Goal: Transaction & Acquisition: Purchase product/service

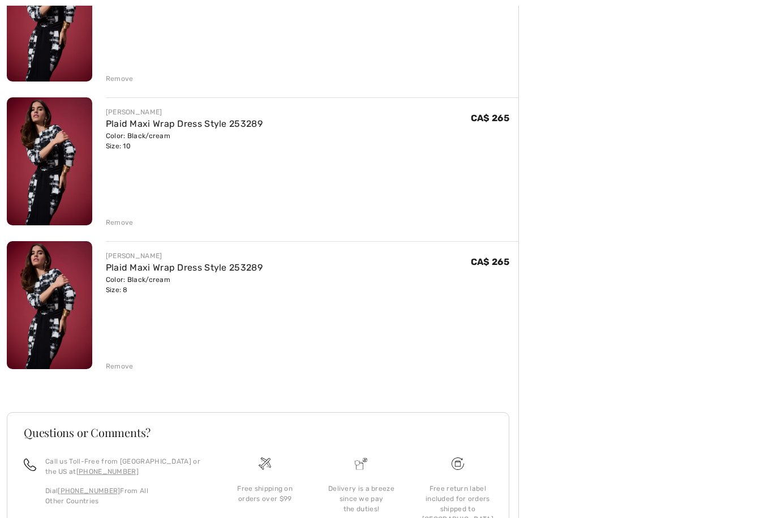
scroll to position [339, 0]
click at [120, 360] on div "Remove" at bounding box center [312, 364] width 412 height 12
click at [110, 227] on div "JOSEPH RIBKOFF Plaid Maxi Wrap Dress Style 253289 Color: Black/cream Size: 14 F…" at bounding box center [262, 209] width 511 height 800
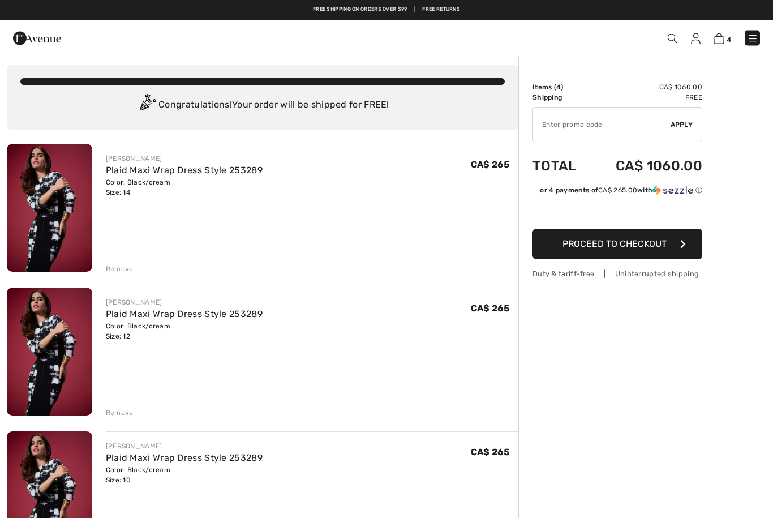
scroll to position [0, 0]
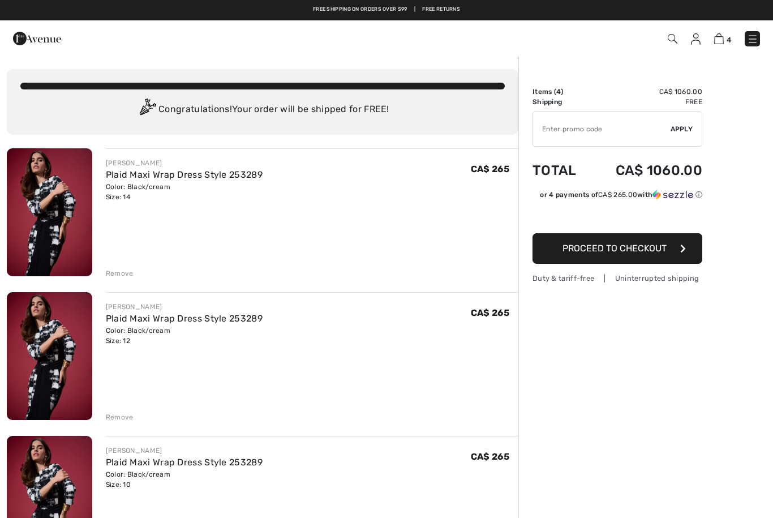
click at [119, 273] on div "Remove" at bounding box center [120, 273] width 28 height 10
click at [198, 275] on div "Remove" at bounding box center [312, 272] width 412 height 12
click at [120, 274] on div "Remove" at bounding box center [120, 273] width 28 height 10
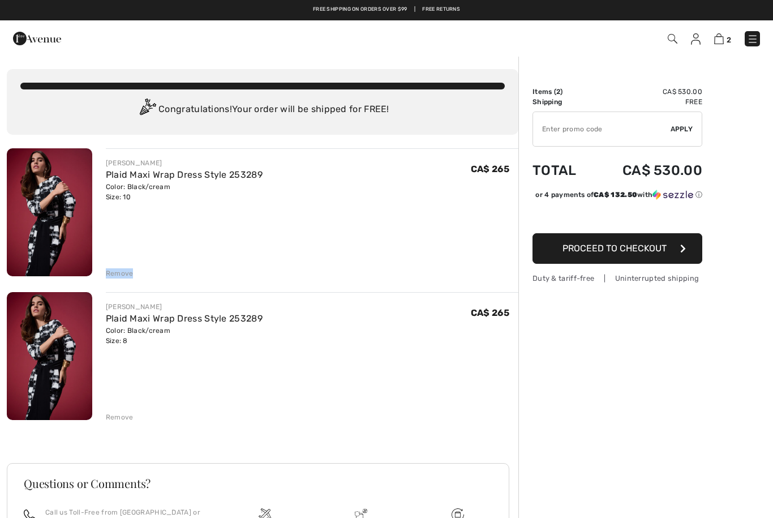
click at [184, 369] on div "JOSEPH RIBKOFF Plaid Maxi Wrap Dress Style 253289 Color: Black/cream Size: 8 Fi…" at bounding box center [312, 357] width 412 height 130
click at [174, 378] on div "JOSEPH RIBKOFF Plaid Maxi Wrap Dress Style 253289 Color: Black/cream Size: 8 Fi…" at bounding box center [312, 357] width 412 height 130
click at [118, 269] on div "Remove" at bounding box center [120, 273] width 28 height 10
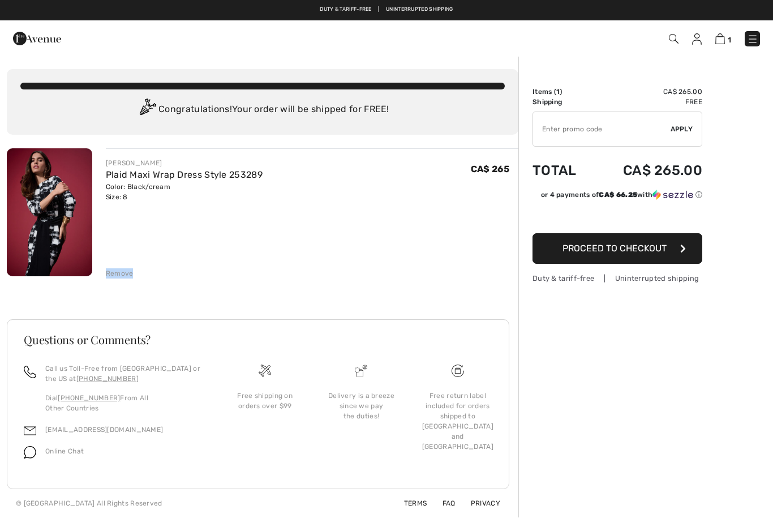
click at [191, 298] on div "Questions or Comments? Call us Toll-Free from Canada or the US at +1 (888) 605-…" at bounding box center [262, 404] width 511 height 225
click at [116, 272] on div "Remove" at bounding box center [120, 273] width 28 height 10
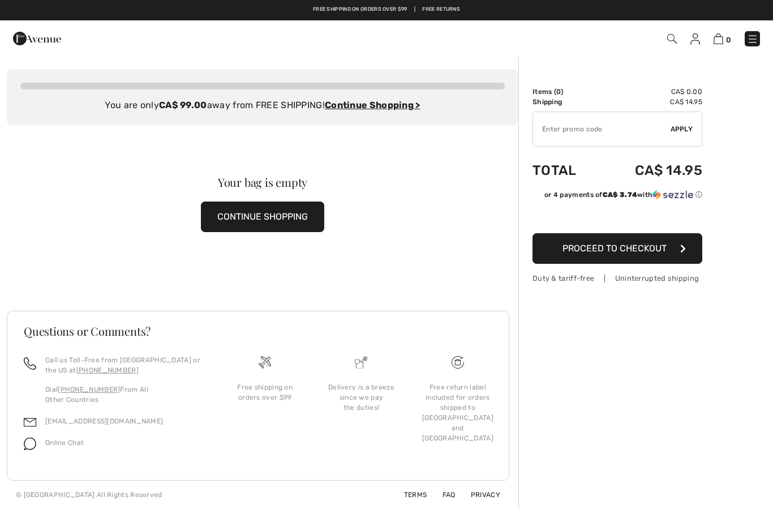
click at [116, 122] on div "You are only CA$ 99.00 away from FREE SHIPPING! Continue Shopping > Congratulat…" at bounding box center [262, 97] width 511 height 57
click at [675, 35] on img at bounding box center [672, 39] width 10 height 10
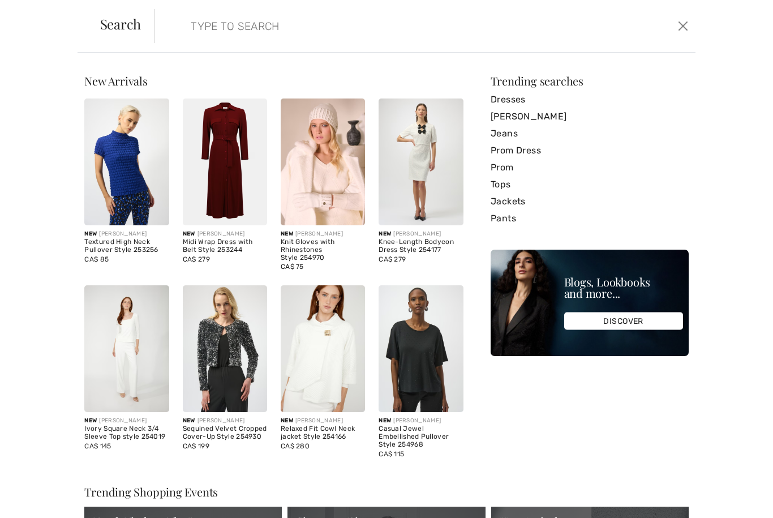
click at [681, 30] on button "Close" at bounding box center [682, 26] width 17 height 18
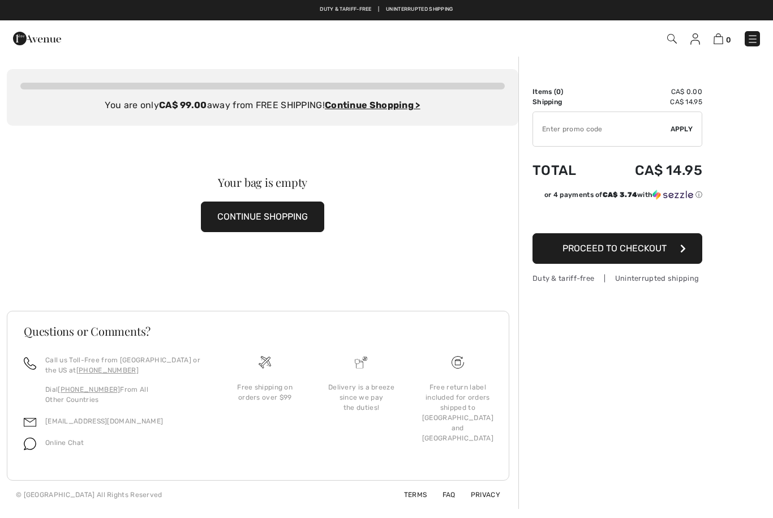
click at [671, 39] on img at bounding box center [672, 39] width 10 height 10
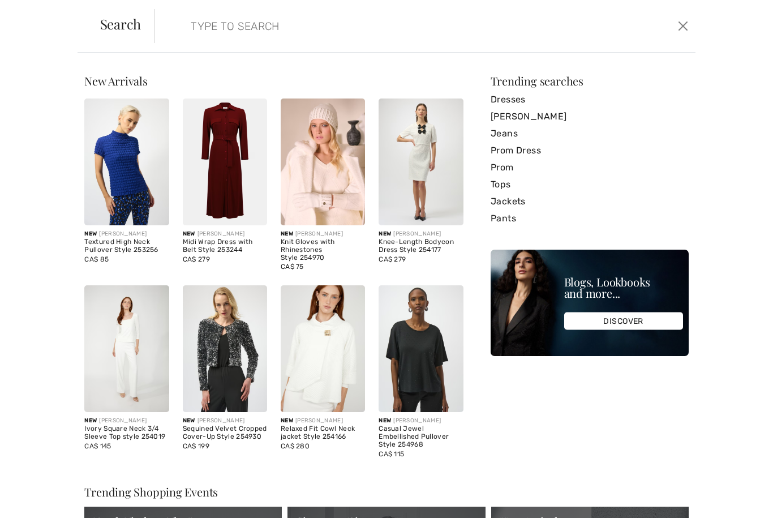
click at [214, 26] on input "search" at bounding box center [366, 26] width 369 height 34
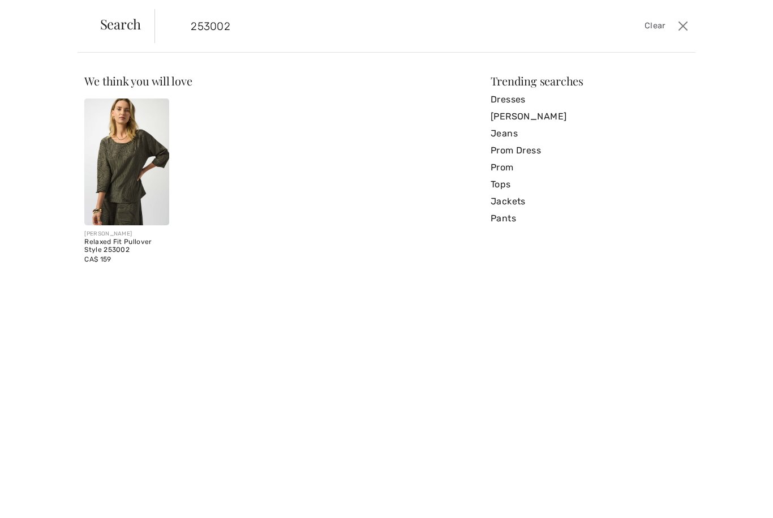
type input "253002"
click at [138, 174] on img at bounding box center [126, 161] width 84 height 127
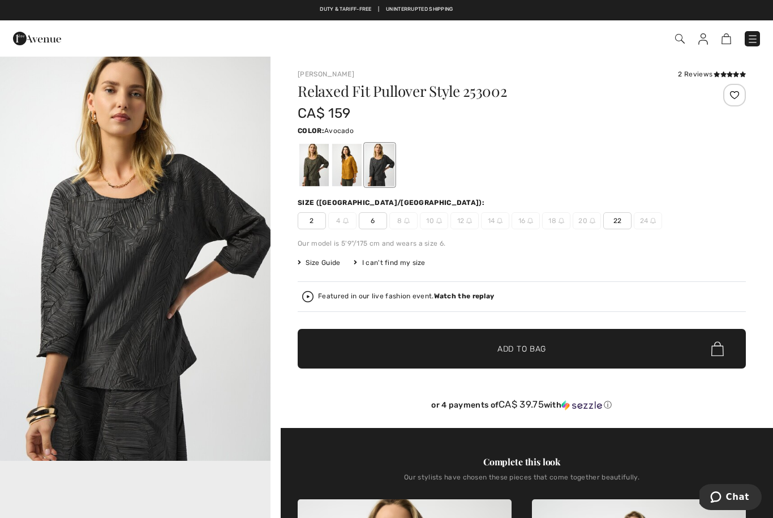
click at [313, 175] on div at bounding box center [313, 165] width 29 height 42
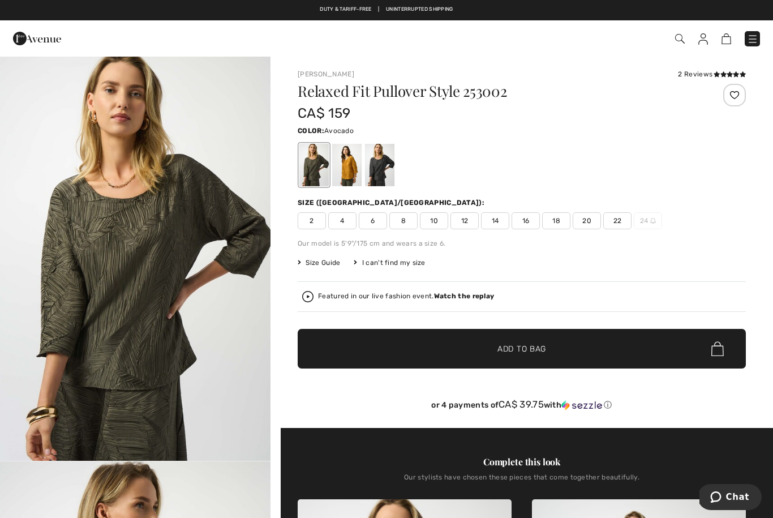
click at [681, 41] on img at bounding box center [680, 39] width 10 height 10
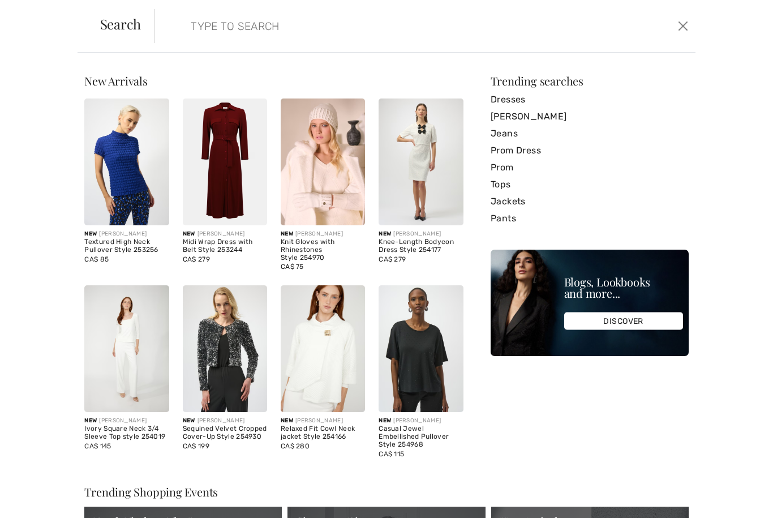
click at [216, 30] on input "search" at bounding box center [366, 26] width 369 height 34
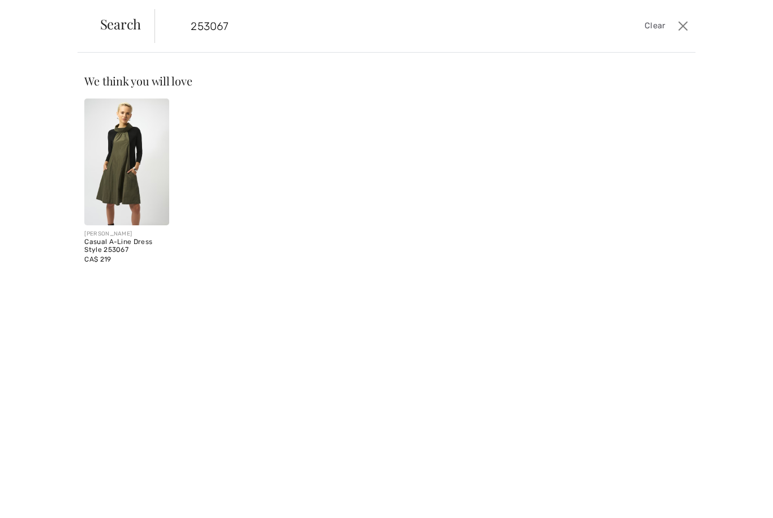
type input "253067"
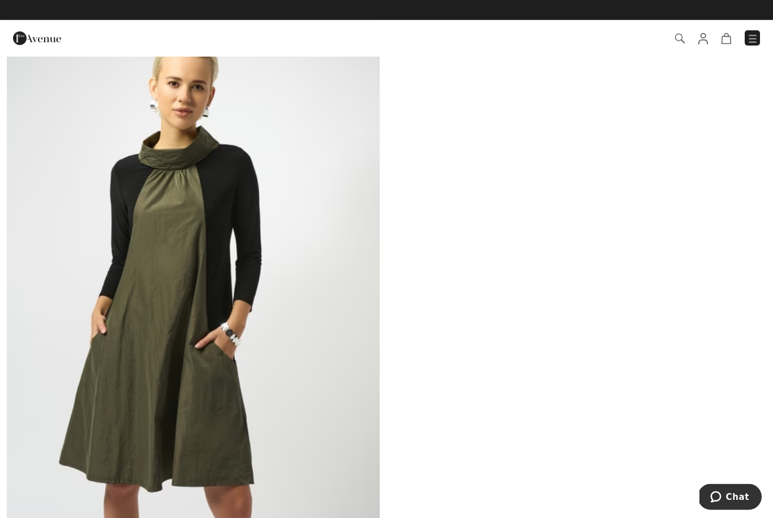
scroll to position [102, 0]
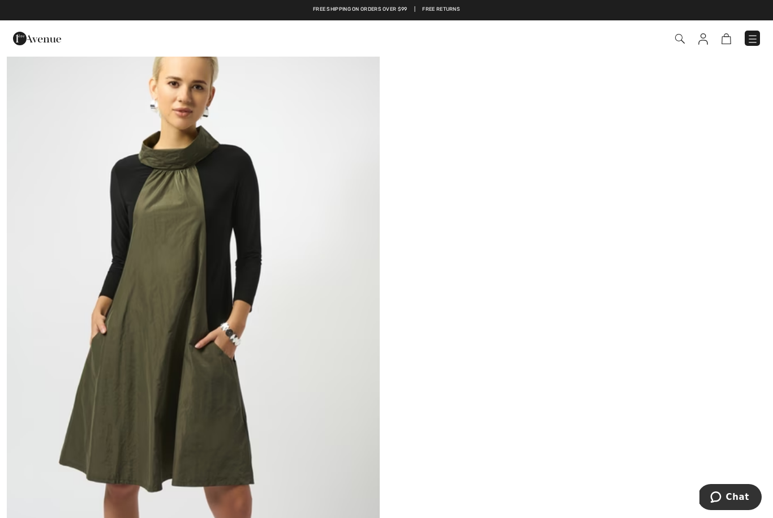
click at [489, 206] on div "[PERSON_NAME] Casual A-Line Dress Style 253067 CA$ 219" at bounding box center [386, 322] width 773 height 604
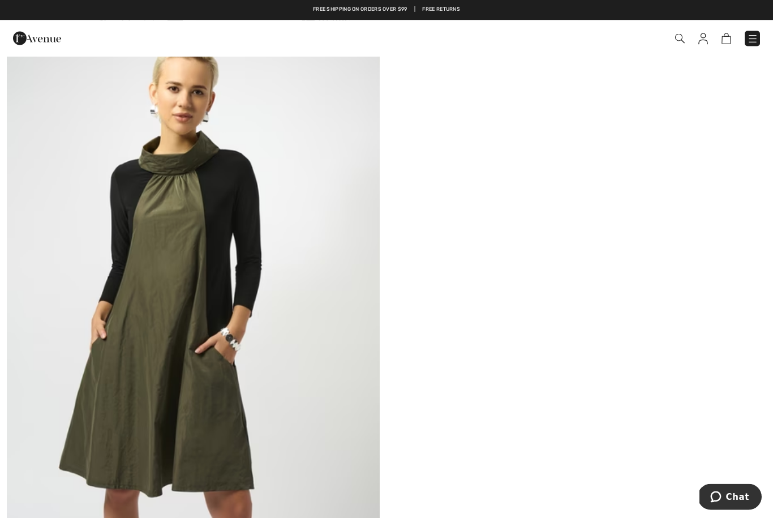
scroll to position [97, 0]
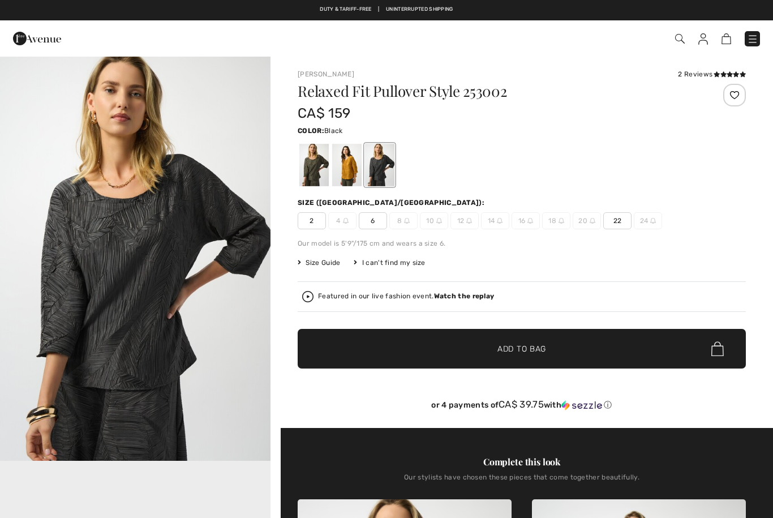
checkbox input "true"
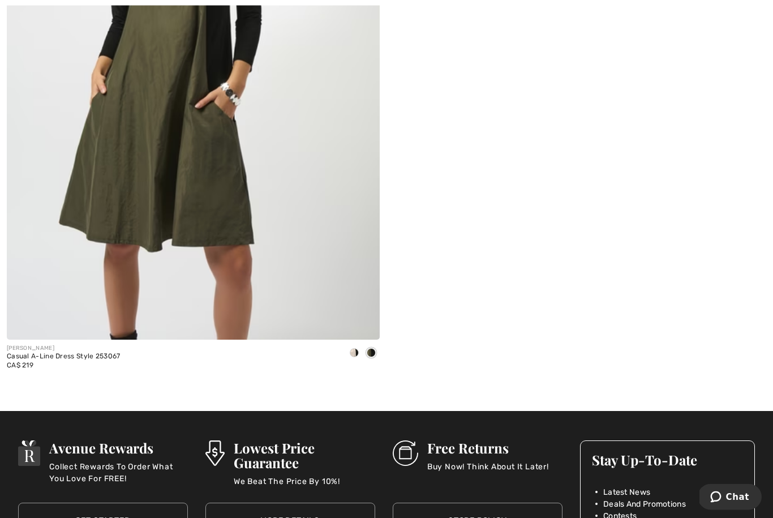
scroll to position [342, 0]
click at [74, 350] on div "[PERSON_NAME]" at bounding box center [64, 348] width 114 height 8
click at [154, 208] on img at bounding box center [193, 59] width 373 height 559
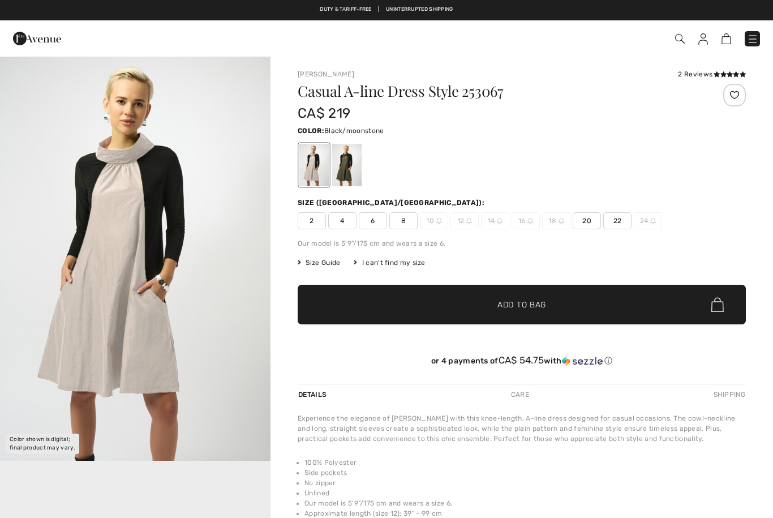
checkbox input "true"
click at [346, 166] on div at bounding box center [346, 165] width 29 height 42
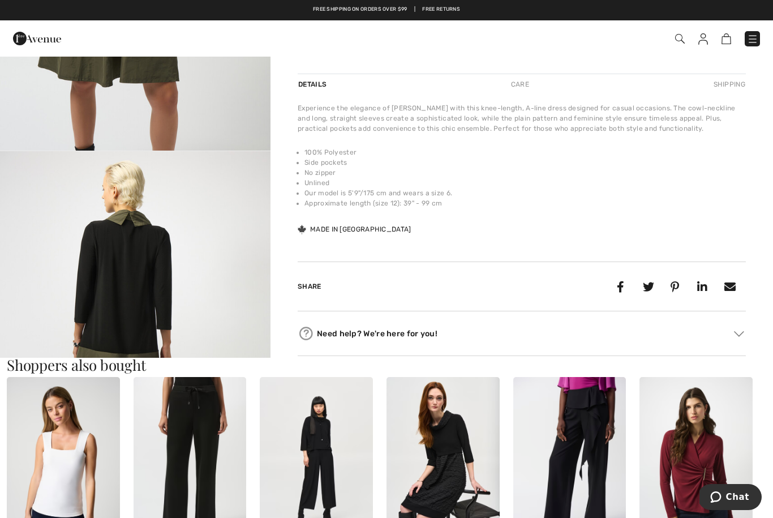
scroll to position [309, 0]
click at [135, 277] on img "2 / 5" at bounding box center [135, 354] width 270 height 405
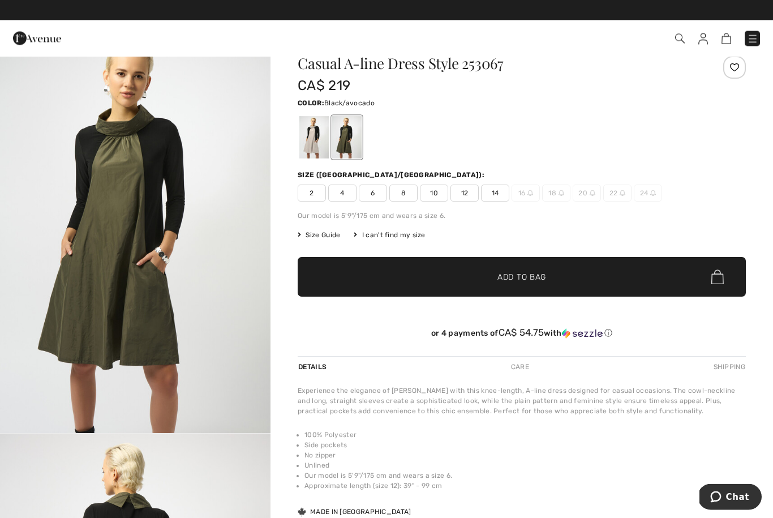
scroll to position [28, 0]
click at [675, 35] on img at bounding box center [680, 39] width 10 height 10
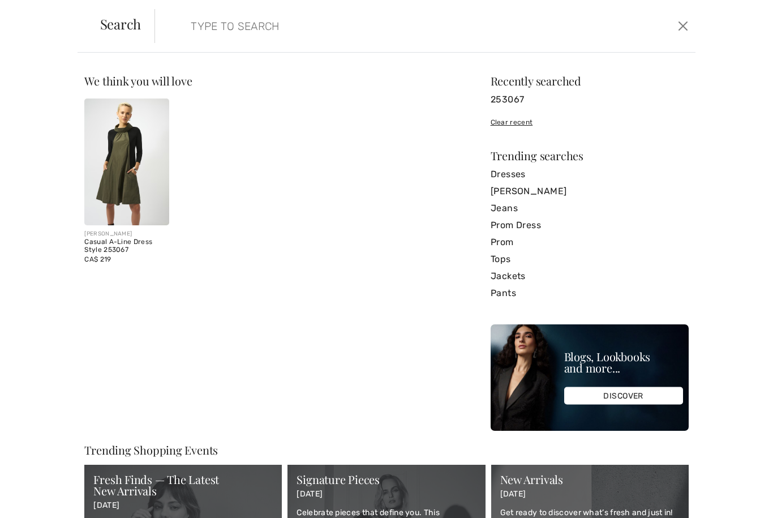
click at [185, 24] on input "search" at bounding box center [366, 26] width 369 height 34
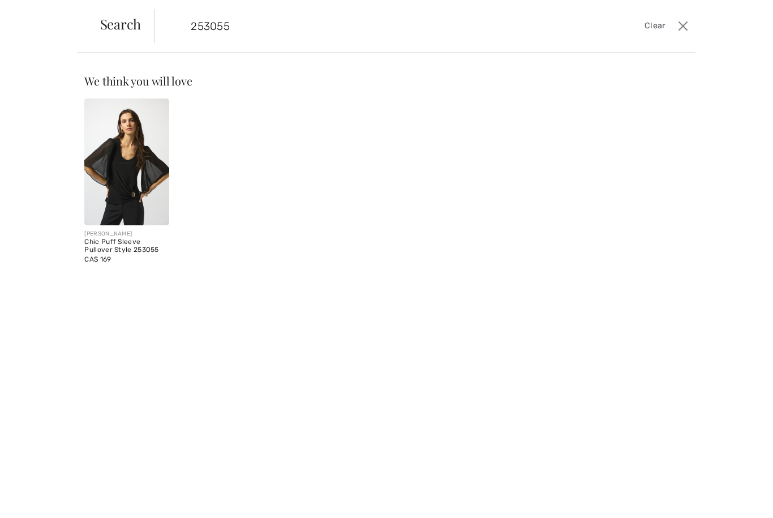
type input "253055"
click at [133, 180] on img at bounding box center [126, 161] width 84 height 127
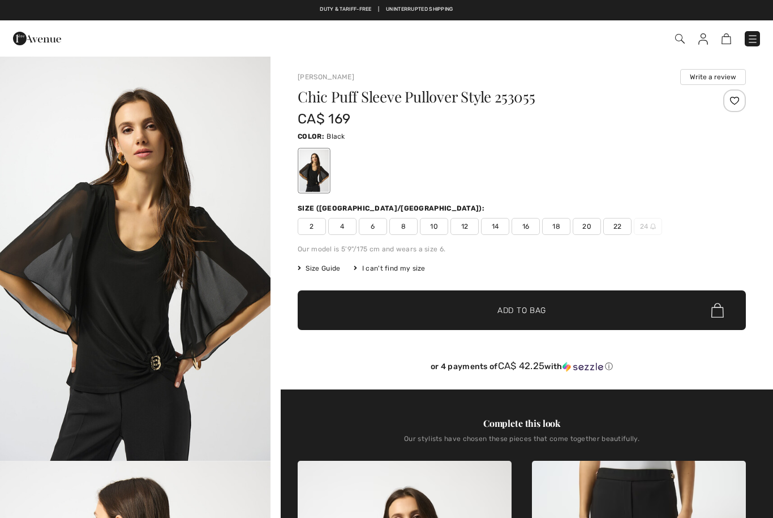
checkbox input "true"
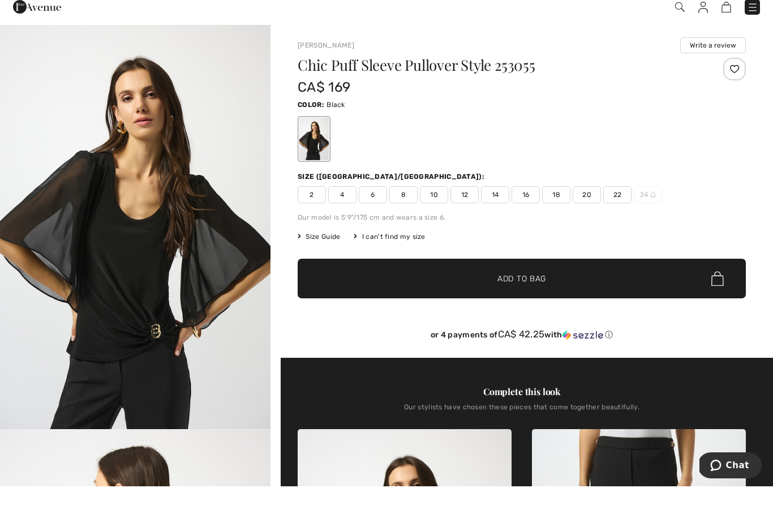
scroll to position [32, 0]
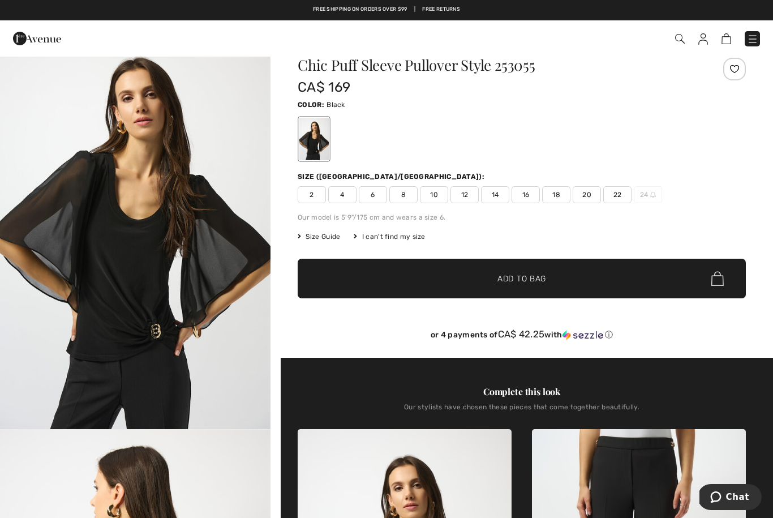
click at [683, 38] on img at bounding box center [680, 39] width 10 height 10
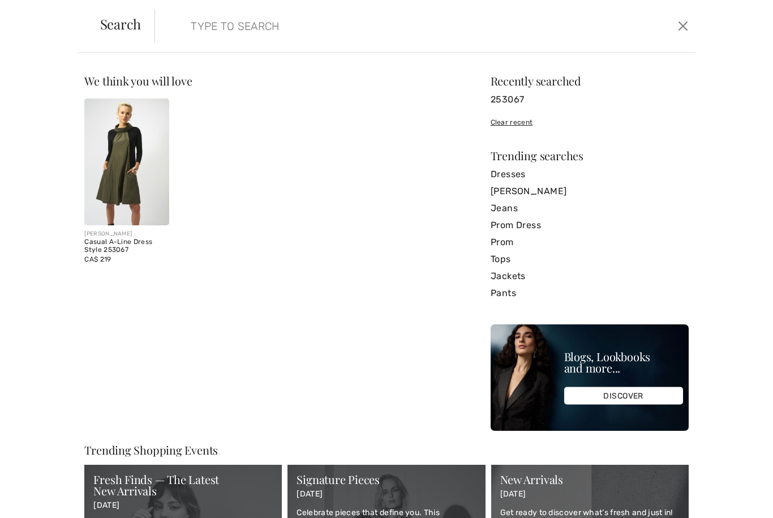
click at [171, 28] on form "Clear" at bounding box center [413, 26] width 519 height 34
click at [229, 29] on input "search" at bounding box center [366, 26] width 369 height 34
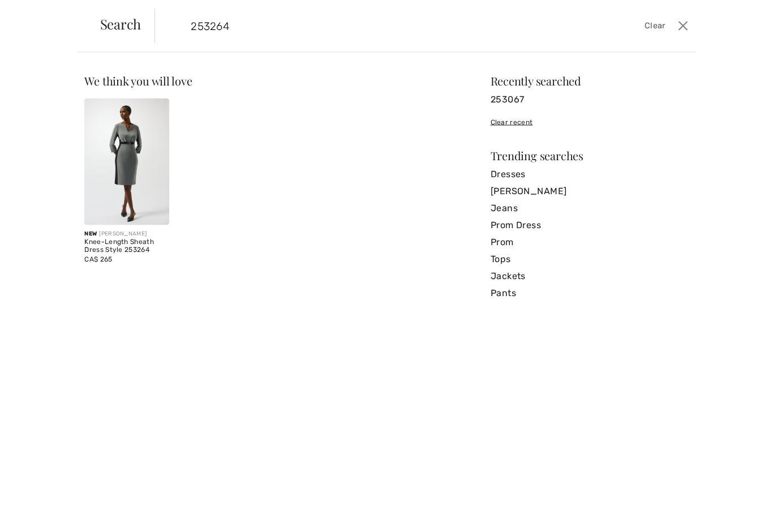
type input "253264"
click at [128, 175] on img at bounding box center [126, 161] width 84 height 127
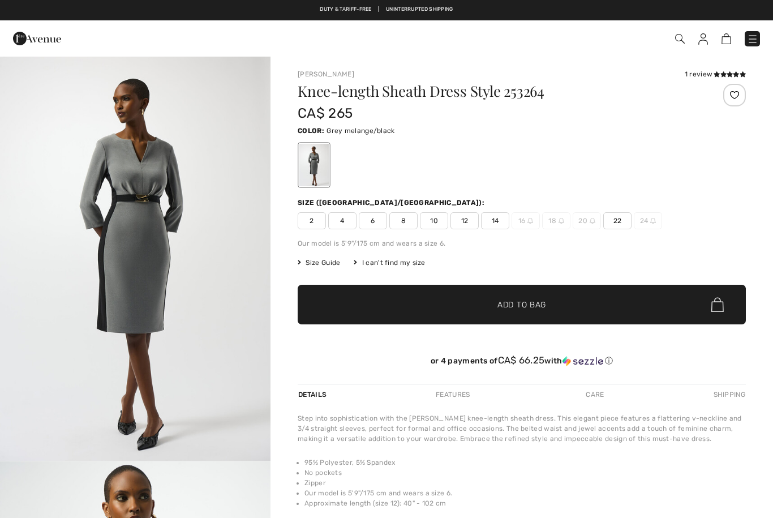
checkbox input "true"
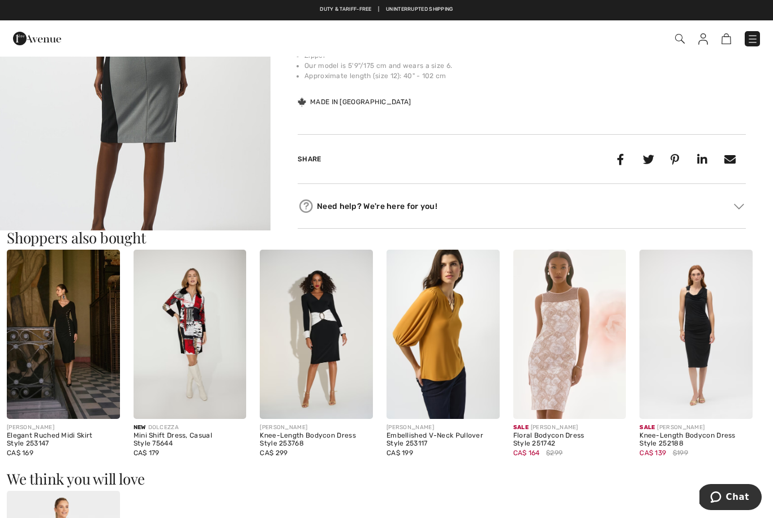
scroll to position [979, 0]
click at [682, 35] on img at bounding box center [680, 39] width 10 height 10
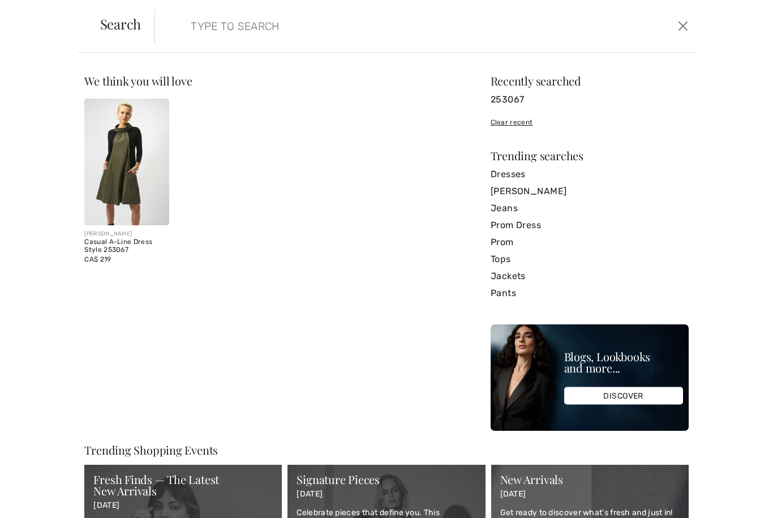
click at [192, 31] on input "search" at bounding box center [366, 26] width 369 height 34
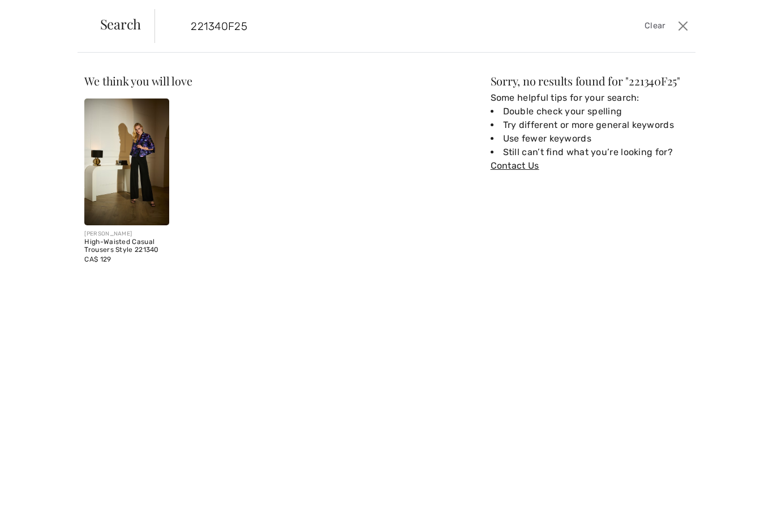
type input "221340F25"
click at [128, 171] on img at bounding box center [126, 161] width 84 height 127
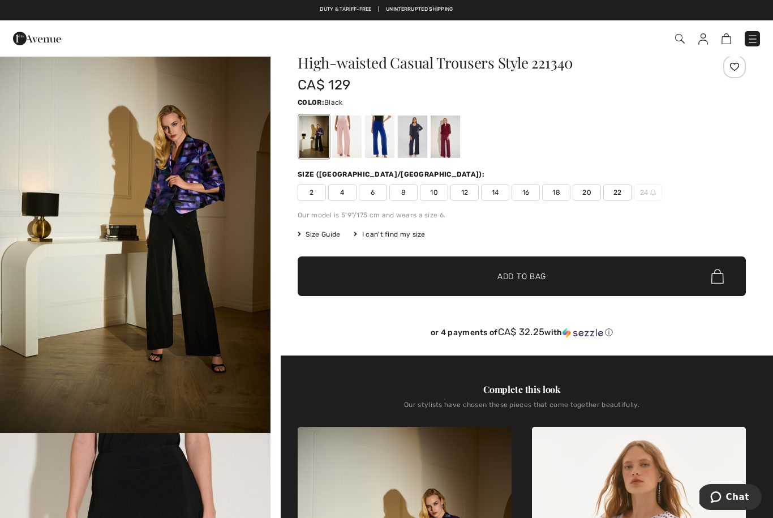
scroll to position [26, 0]
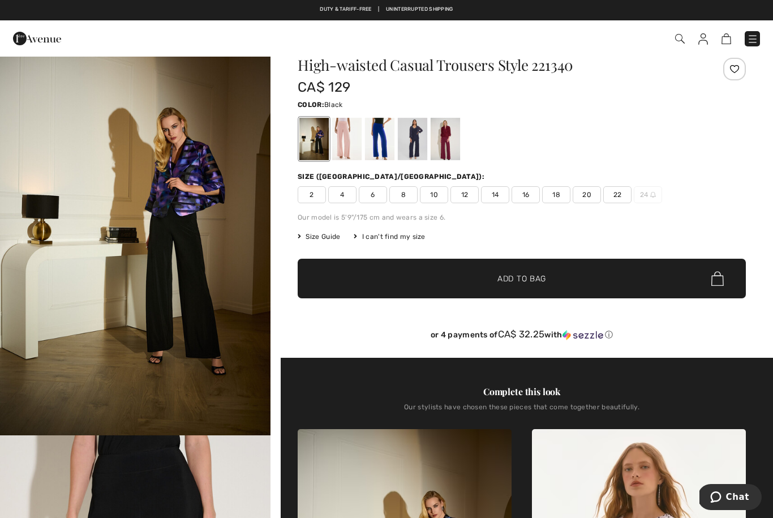
click at [318, 138] on div at bounding box center [313, 139] width 29 height 42
click at [412, 144] on div at bounding box center [412, 139] width 29 height 42
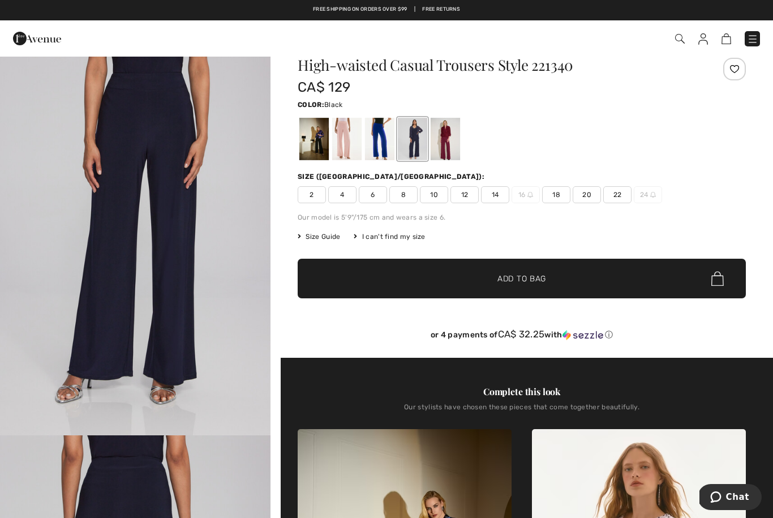
click at [314, 150] on div at bounding box center [313, 139] width 29 height 42
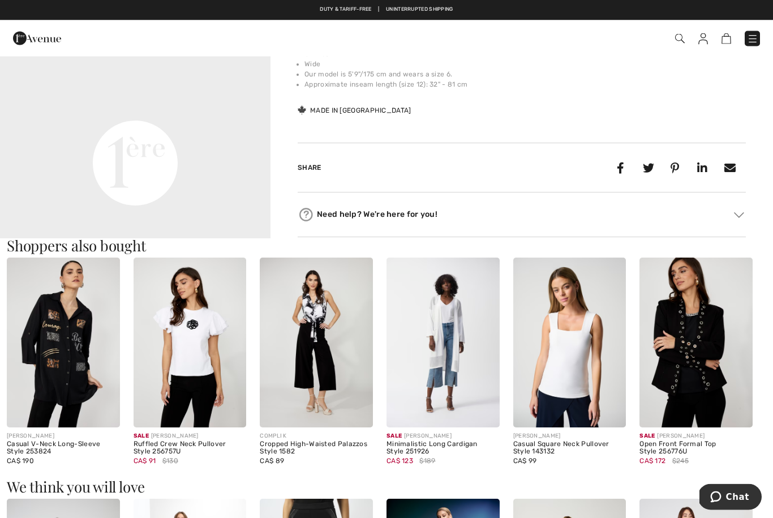
scroll to position [907, 0]
